Goal: Information Seeking & Learning: Learn about a topic

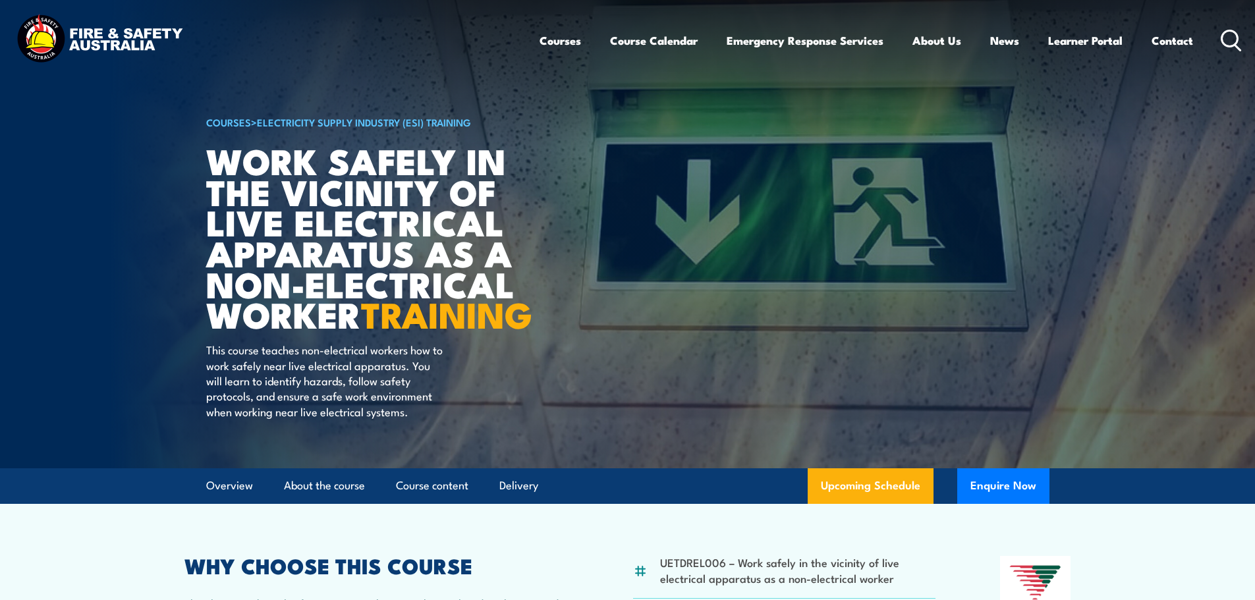
click at [1228, 43] on icon at bounding box center [1231, 41] width 21 height 22
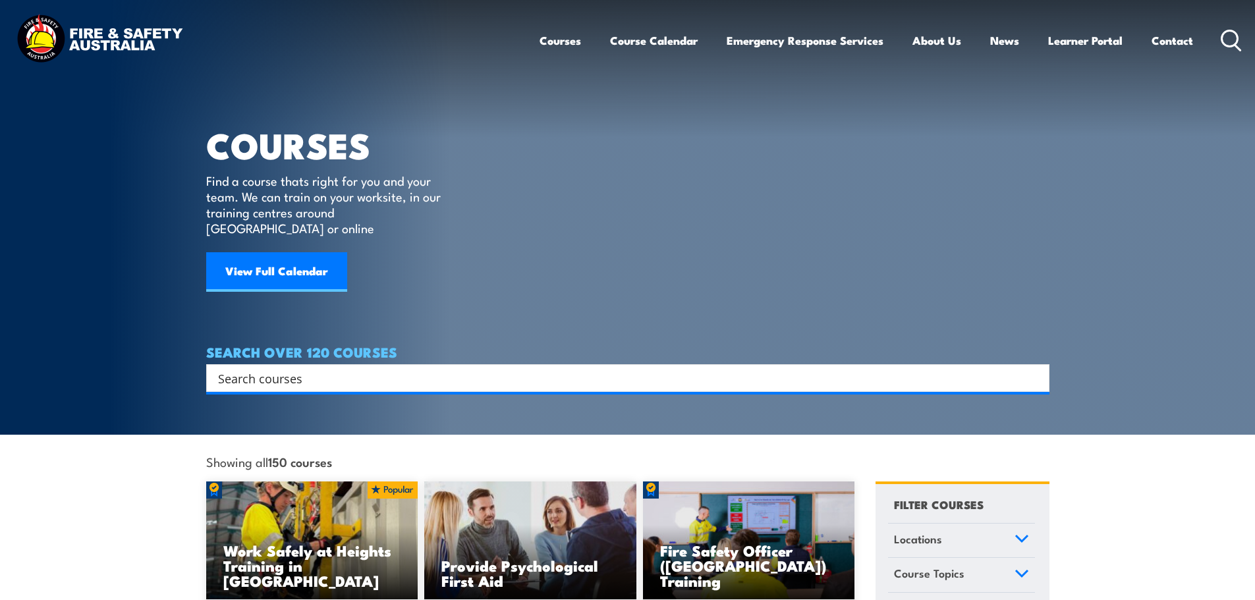
click at [268, 368] on input "Search input" at bounding box center [619, 378] width 803 height 20
paste input "UEEEL0051"
type input "UEEEL0051"
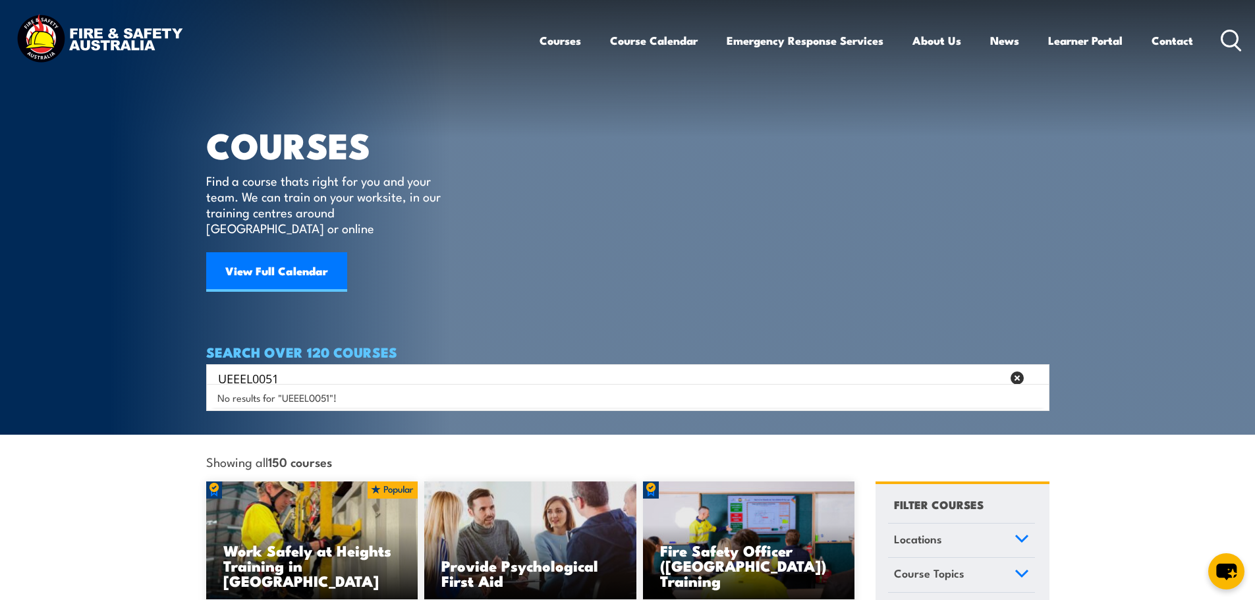
drag, startPoint x: 290, startPoint y: 369, endPoint x: 159, endPoint y: 372, distance: 131.2
click at [159, 372] on section "COURSES Find a course thats right for you and your team. We can train on your w…" at bounding box center [627, 217] width 1255 height 435
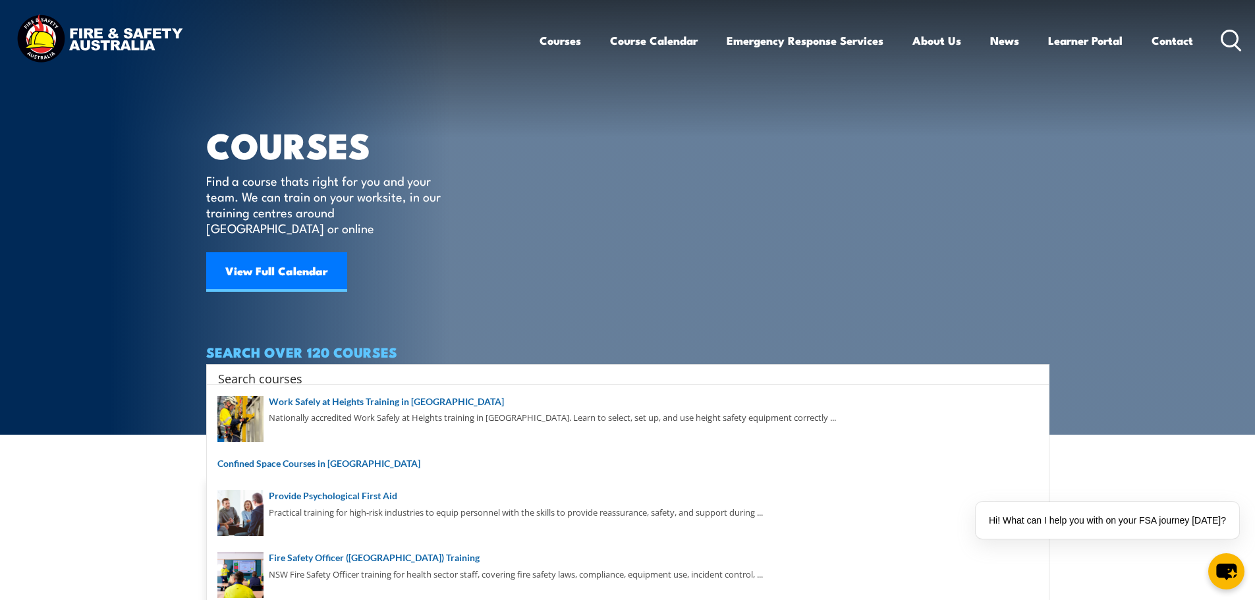
click at [364, 368] on input "Search input" at bounding box center [619, 378] width 803 height 20
paste input "ueeNEEG172A"
type input "ueeNEEG172A"
